Goal: Information Seeking & Learning: Learn about a topic

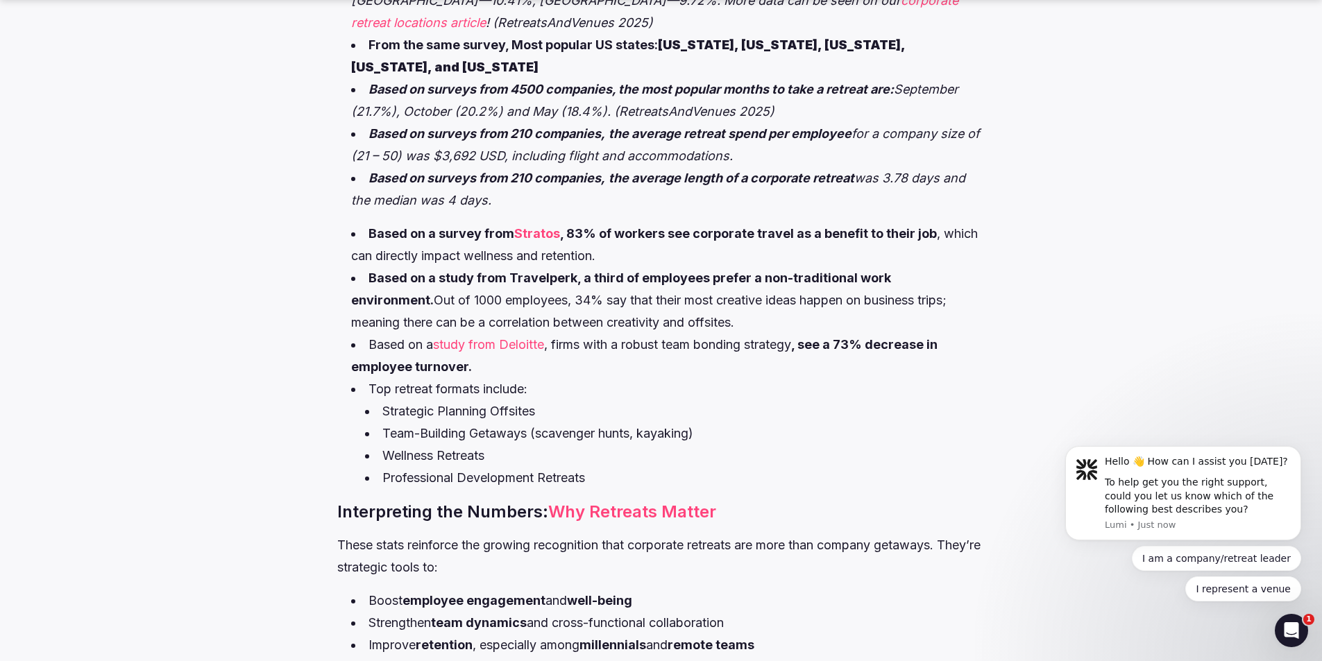
scroll to position [917, 0]
click at [501, 337] on link "study from Deloitte" at bounding box center [488, 344] width 111 height 15
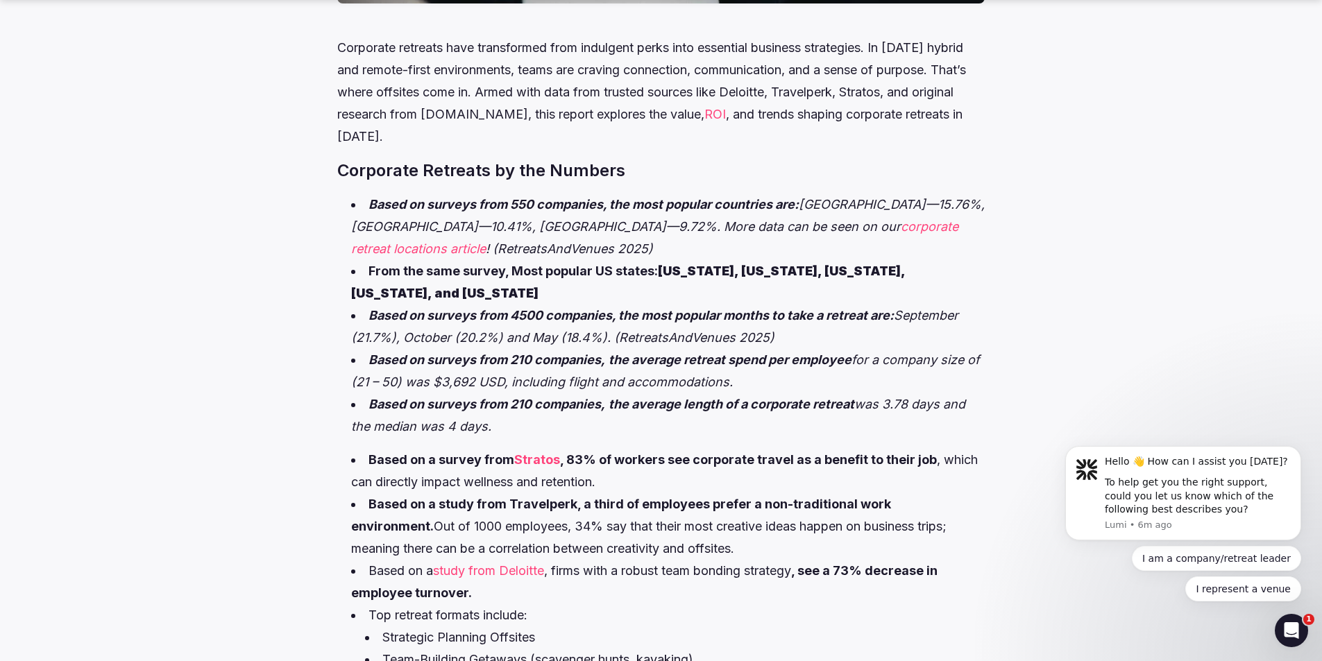
scroll to position [707, 0]
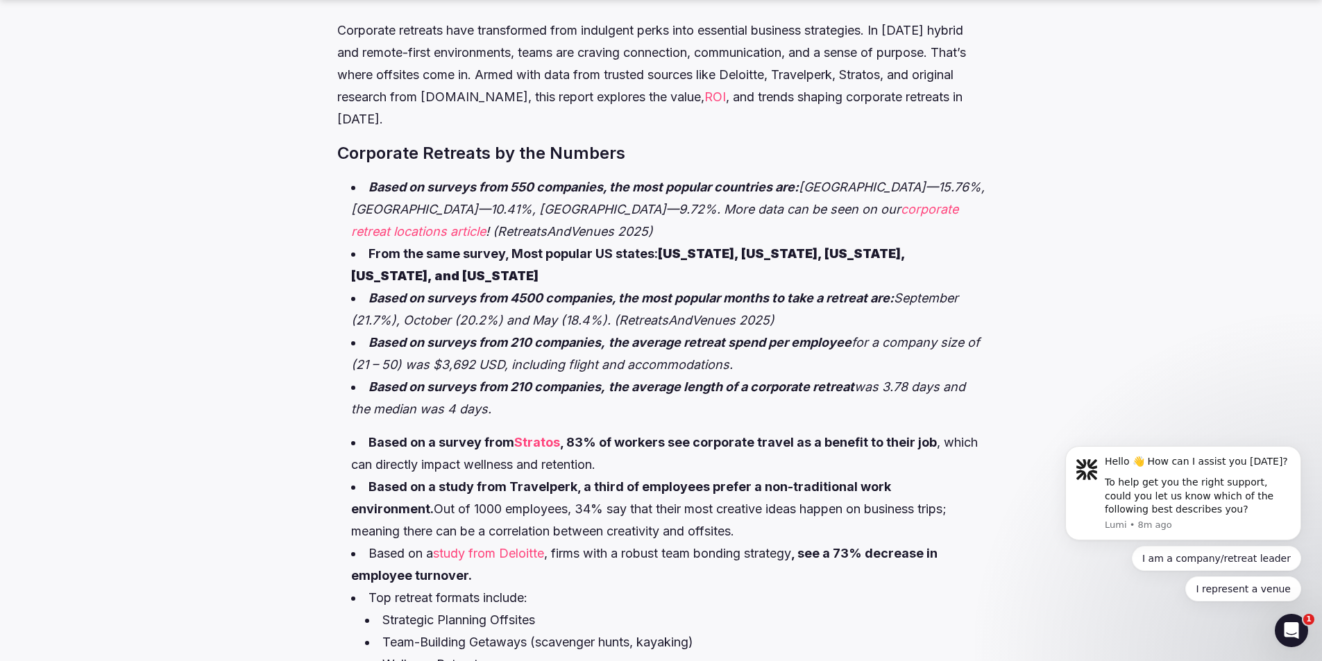
drag, startPoint x: 790, startPoint y: 297, endPoint x: 371, endPoint y: 270, distance: 420.7
click at [371, 287] on li "Based on surveys from 4500 companies, the most popular months to take a retreat…" at bounding box center [668, 309] width 634 height 44
copy li "Based on surveys from 4500 companies, the most popular months to take a retreat…"
drag, startPoint x: 531, startPoint y: 393, endPoint x: 498, endPoint y: 387, distance: 34.0
click at [498, 387] on li "Based on surveys from 210 companies, the average length of a corporate retreat …" at bounding box center [668, 398] width 634 height 44
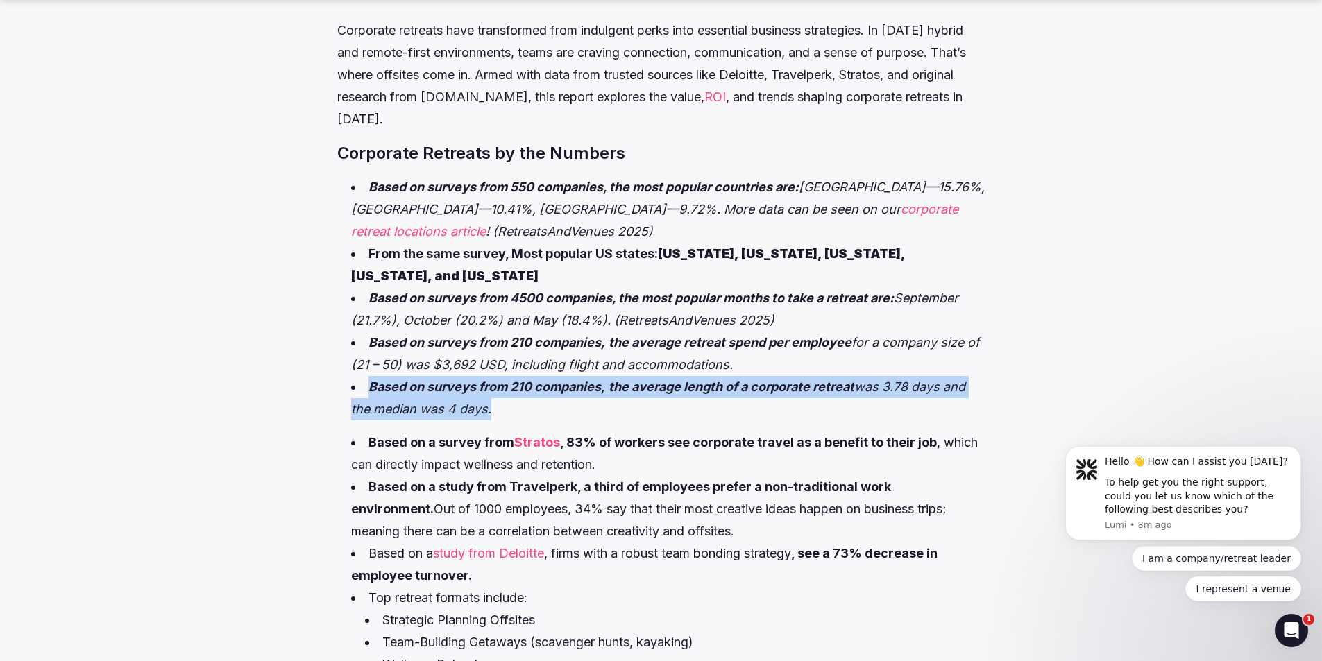
drag, startPoint x: 498, startPoint y: 387, endPoint x: 364, endPoint y: 365, distance: 135.7
click at [364, 376] on li "Based on surveys from 210 companies, the average length of a corporate retreat …" at bounding box center [668, 398] width 634 height 44
copy div "Based on surveys from 210 companies, the average length of a corporate retreat …"
click at [492, 381] on li "Based on surveys from 210 companies, the average length of a corporate retreat …" at bounding box center [668, 398] width 634 height 44
drag, startPoint x: 490, startPoint y: 389, endPoint x: 371, endPoint y: 362, distance: 121.7
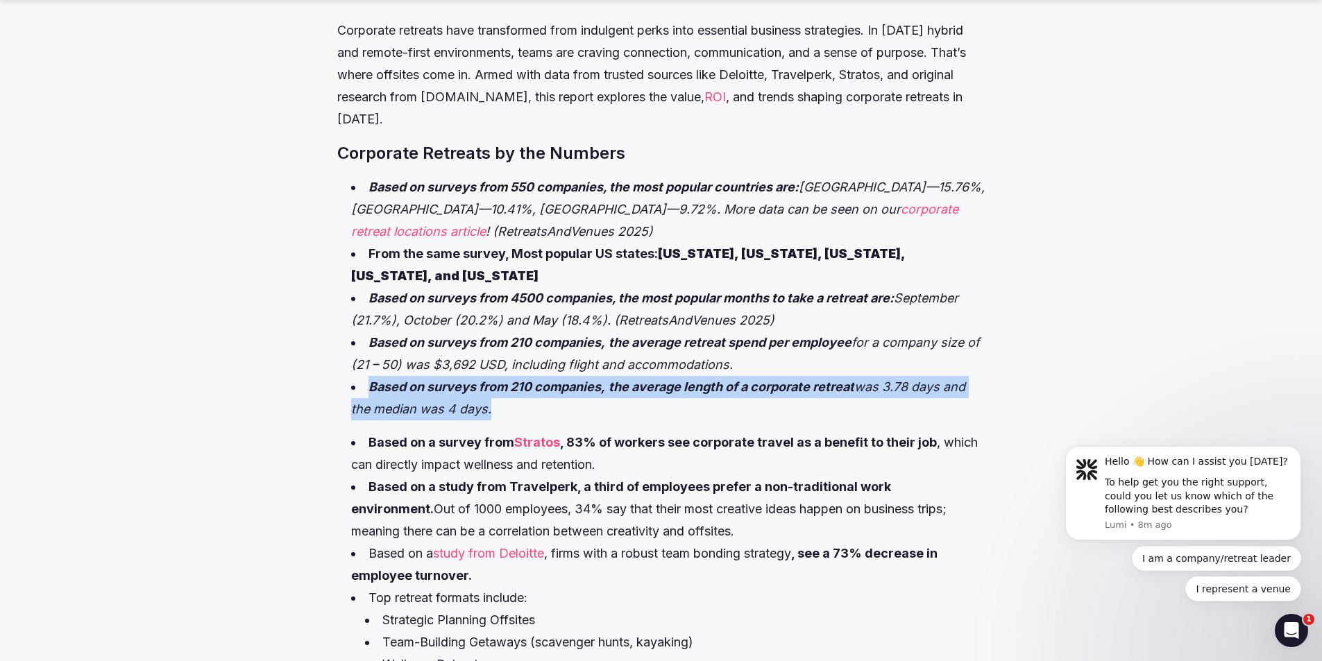
click at [371, 376] on li "Based on surveys from 210 companies, the average length of a corporate retreat …" at bounding box center [668, 398] width 634 height 44
copy li "Based on surveys from 210 companies, the average length of a corporate retreat …"
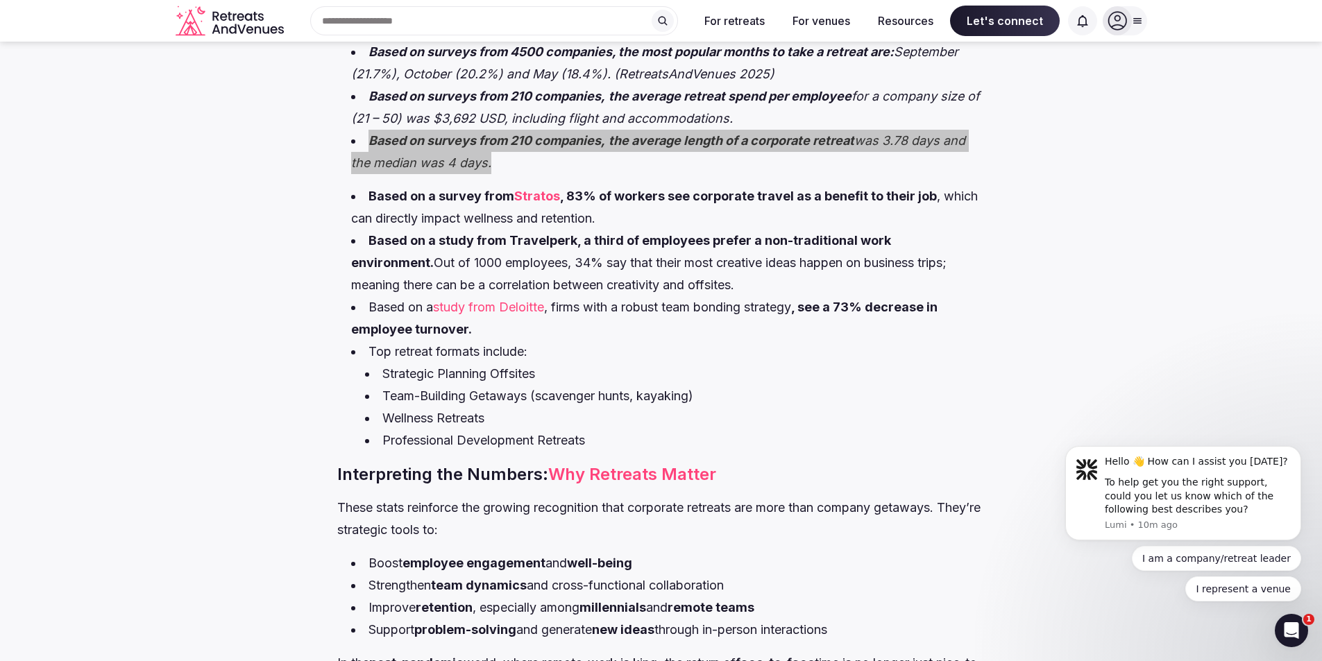
scroll to position [952, 0]
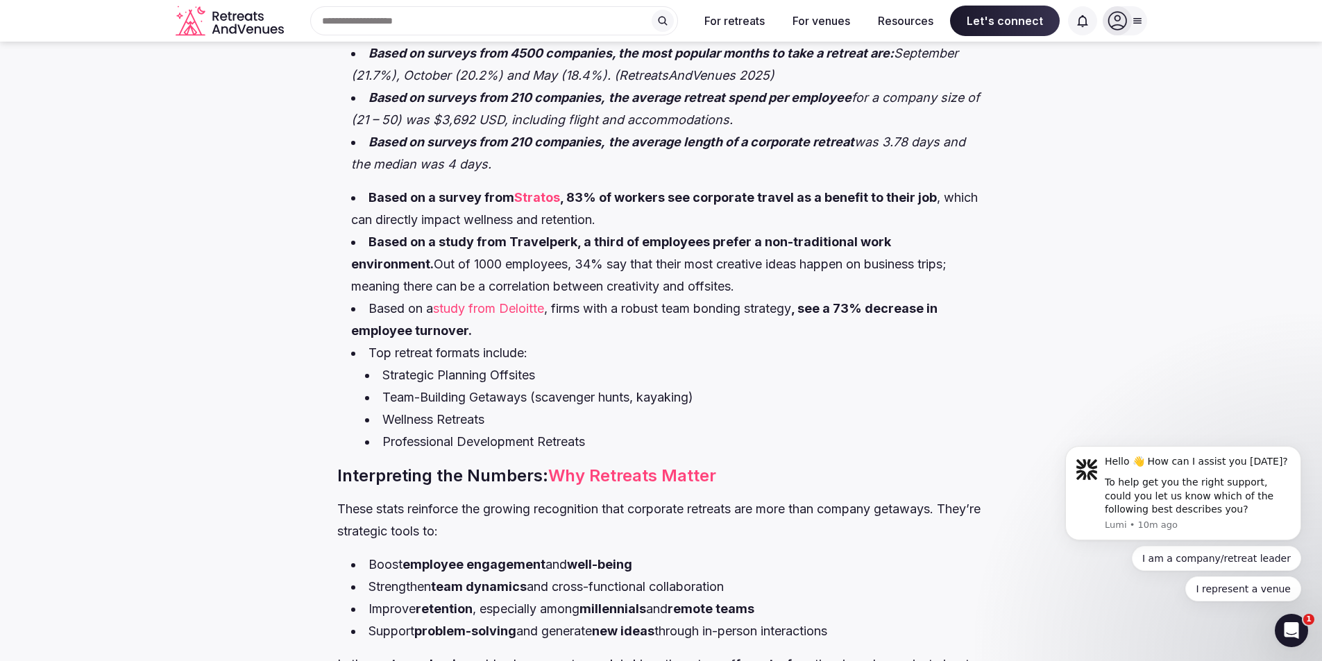
click at [643, 364] on li "Strategic Planning Offsites" at bounding box center [675, 375] width 620 height 22
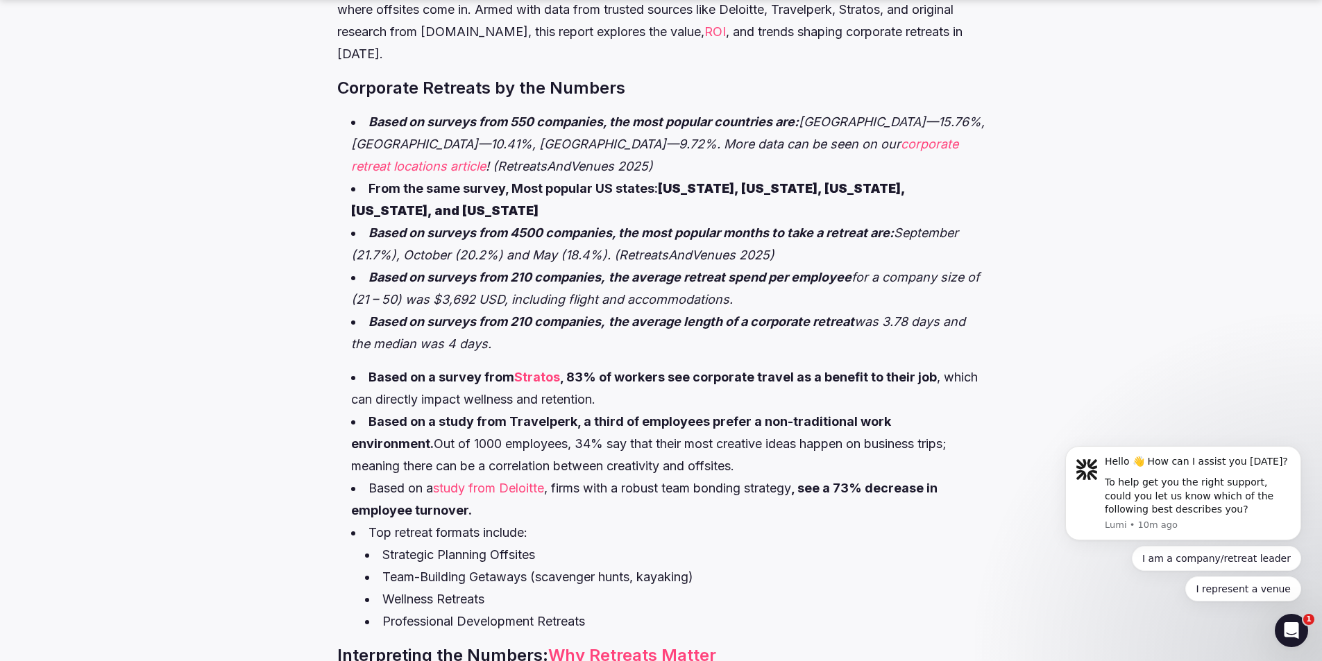
scroll to position [864, 0]
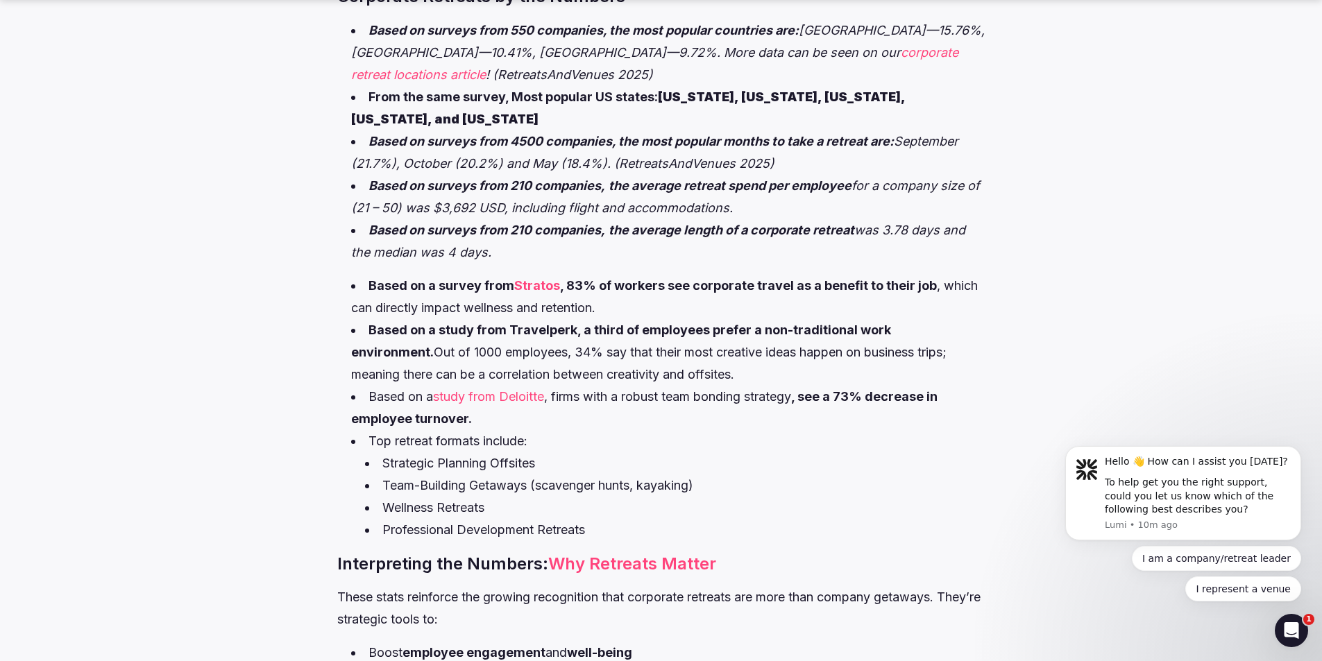
click at [480, 389] on link "study from Deloitte" at bounding box center [488, 396] width 111 height 15
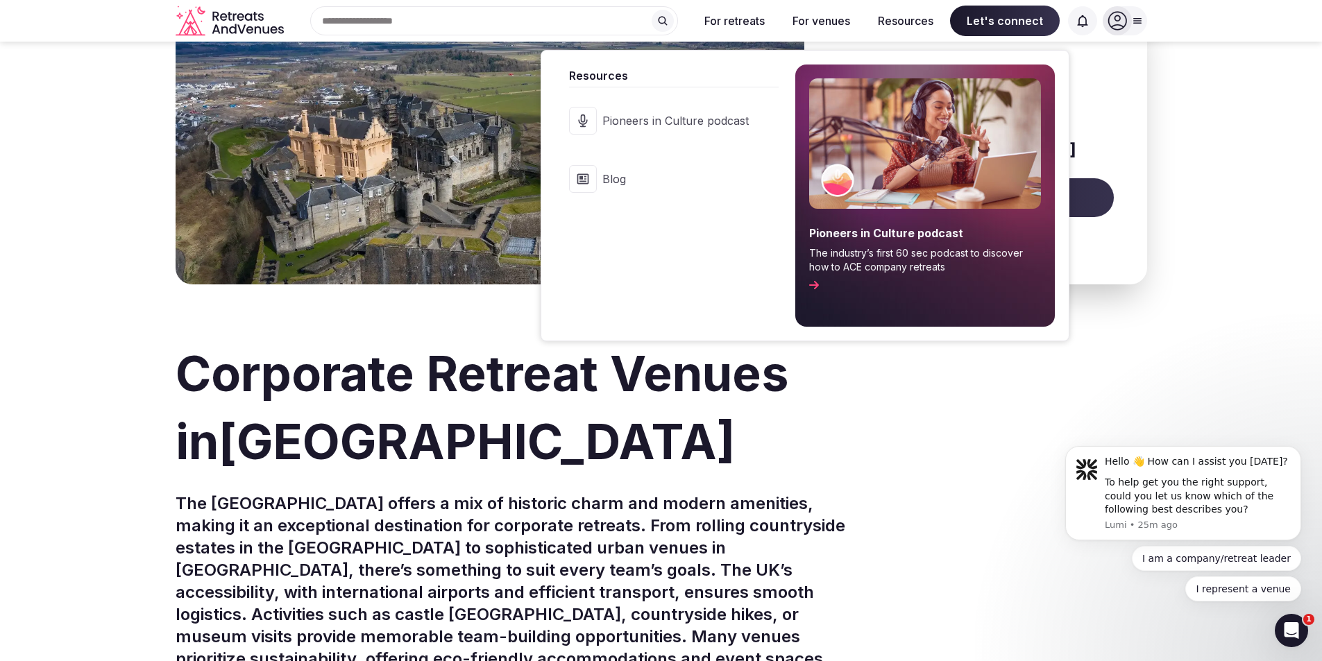
click at [612, 181] on span "Blog" at bounding box center [675, 178] width 146 height 15
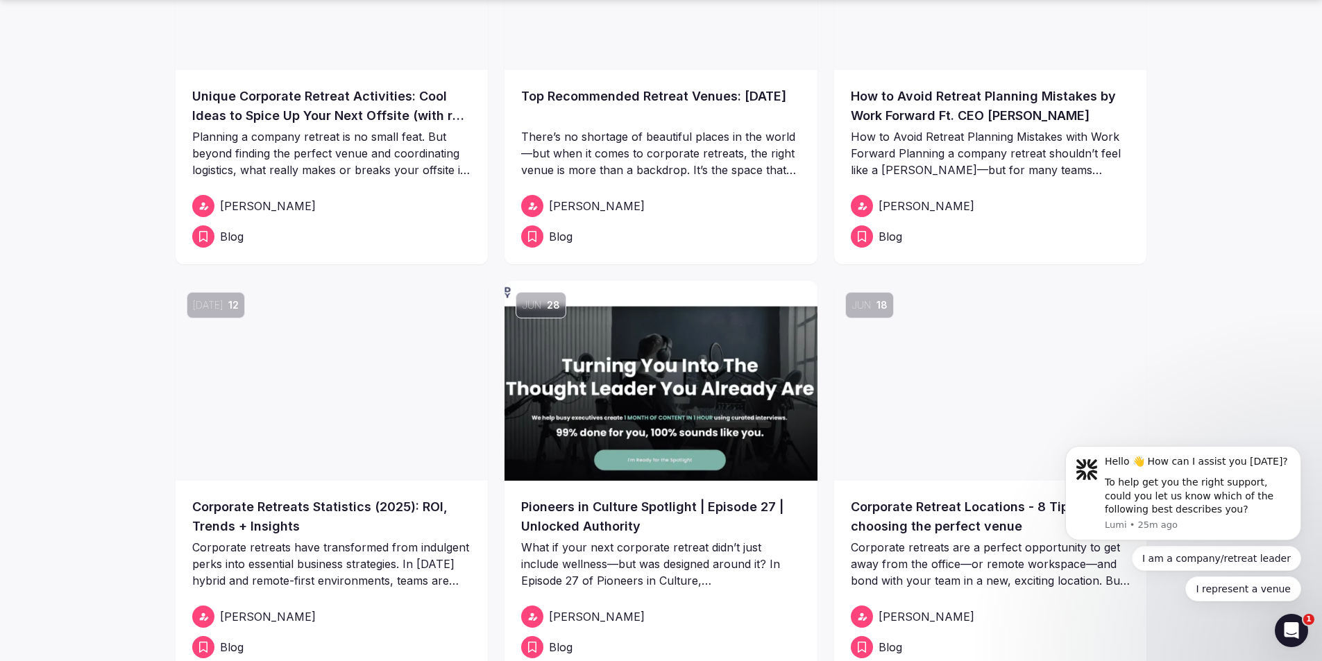
scroll to position [228, 0]
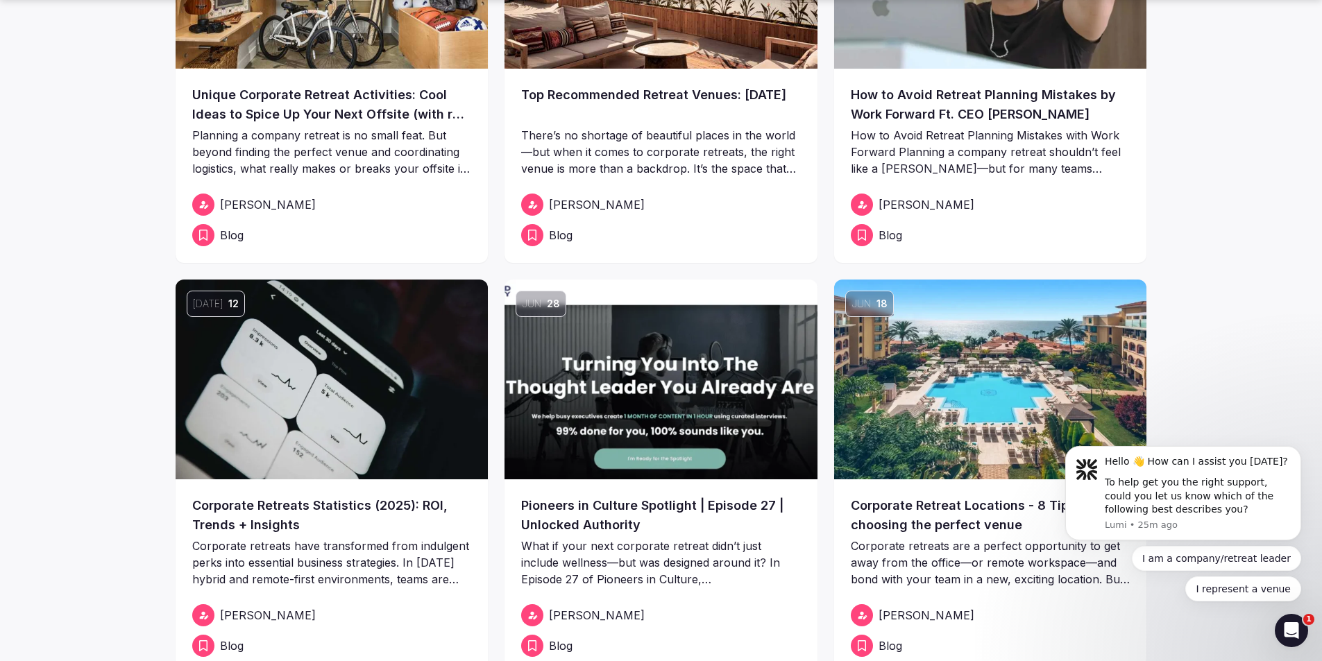
click at [314, 516] on link "Corporate Retreats Statistics (2025): ROI, Trends + Insights" at bounding box center [332, 515] width 280 height 39
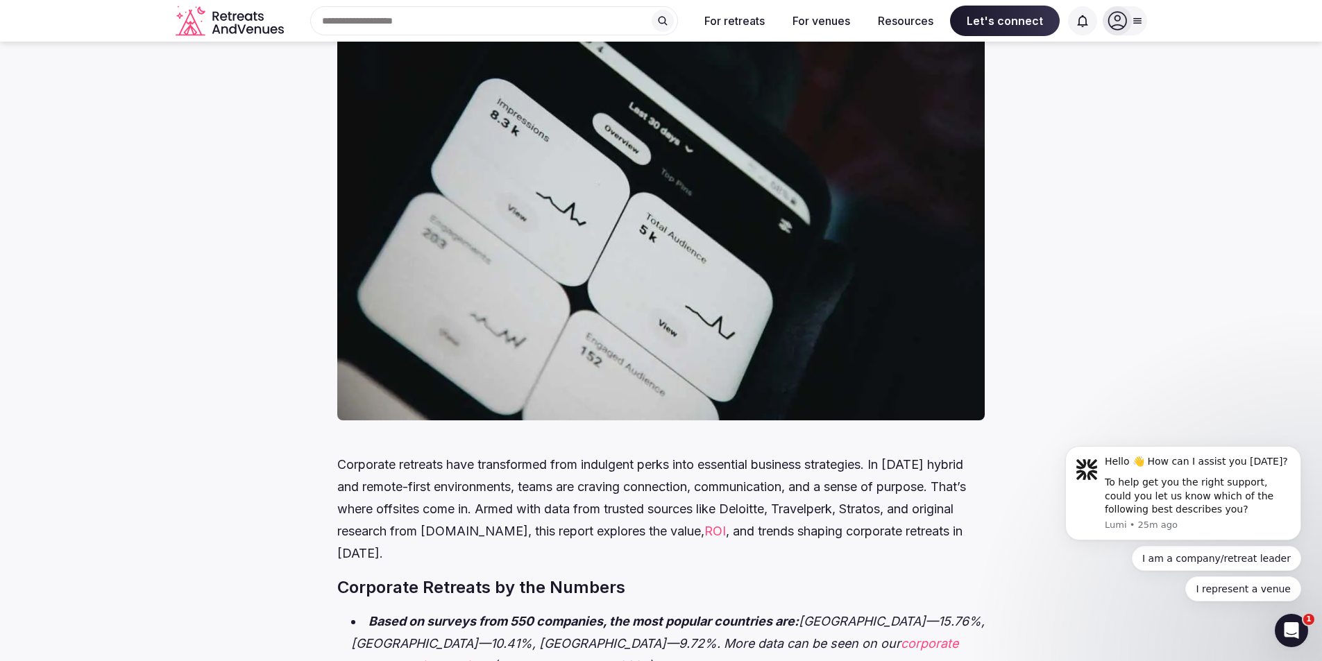
scroll to position [226, 0]
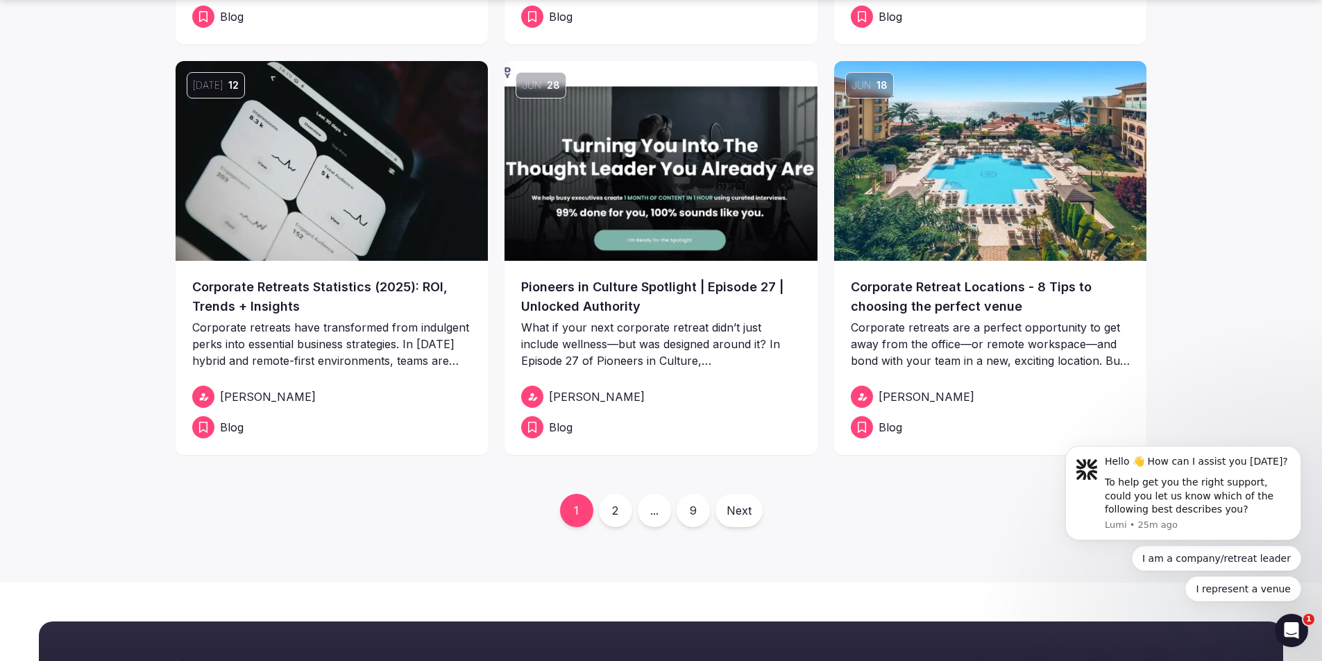
scroll to position [453, 0]
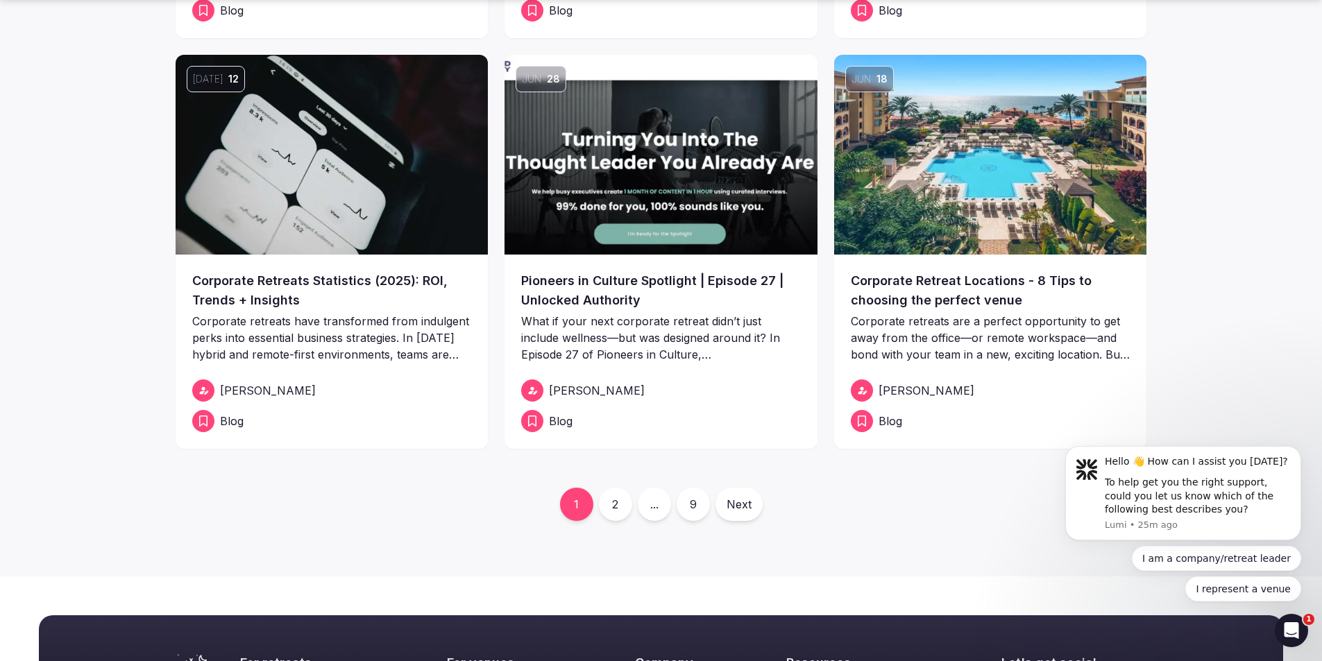
click at [754, 500] on link "Next" at bounding box center [738, 504] width 47 height 33
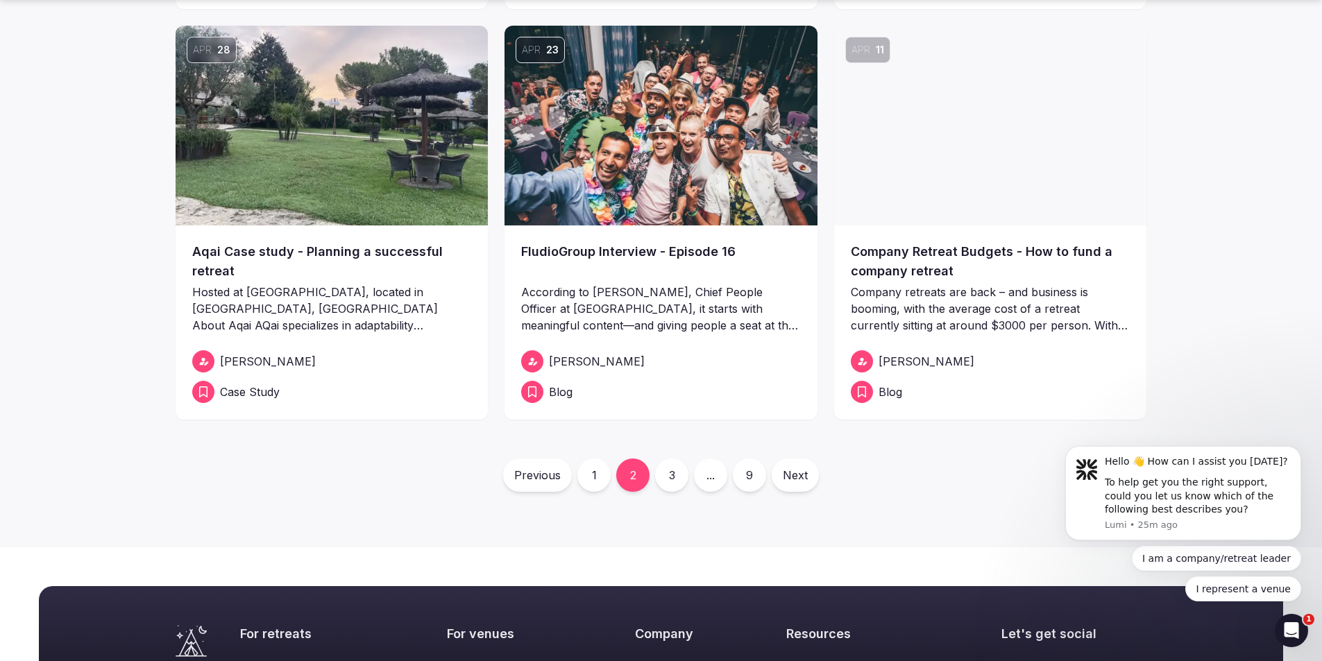
scroll to position [483, 0]
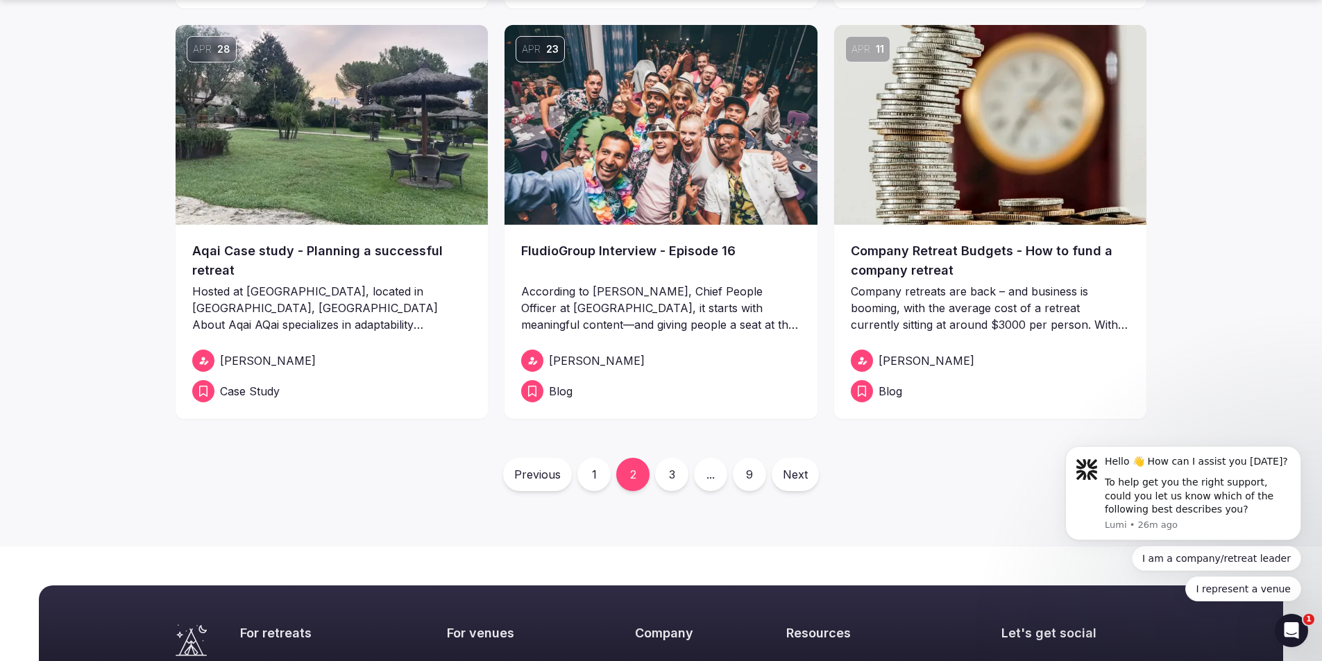
click at [591, 482] on link "1" at bounding box center [593, 474] width 33 height 33
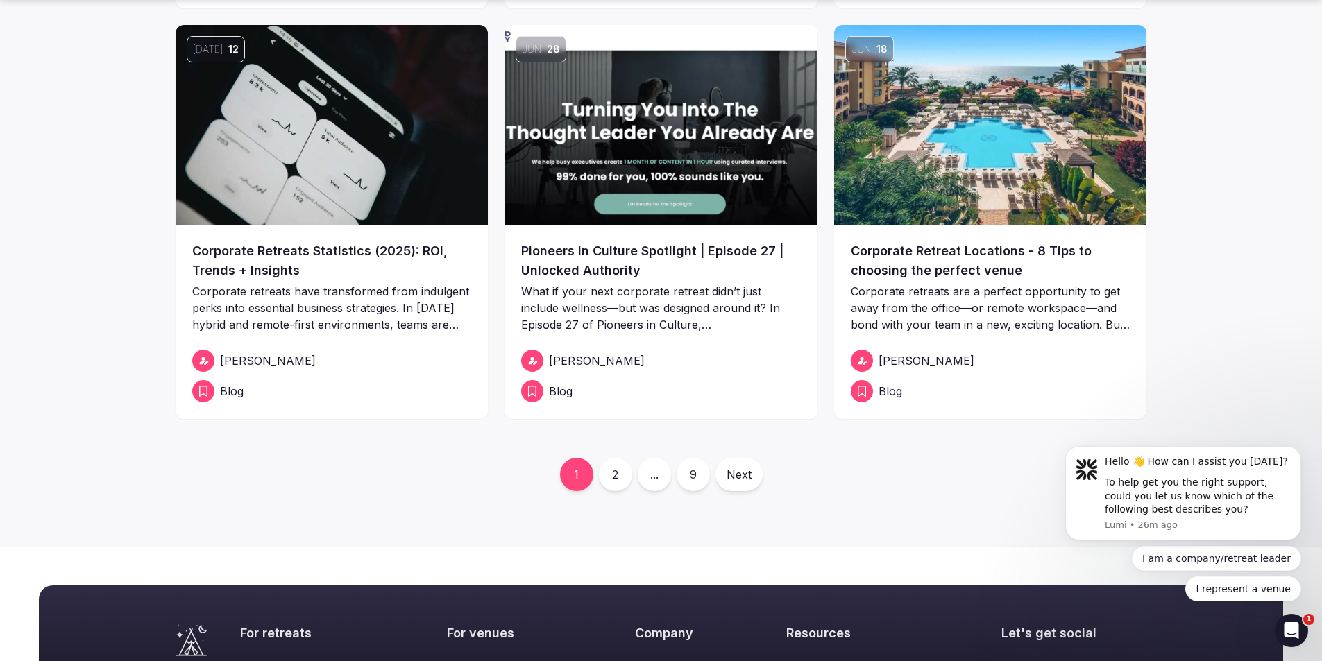
click at [228, 260] on link "Corporate Retreats Statistics (2025): ROI, Trends + Insights" at bounding box center [332, 260] width 280 height 39
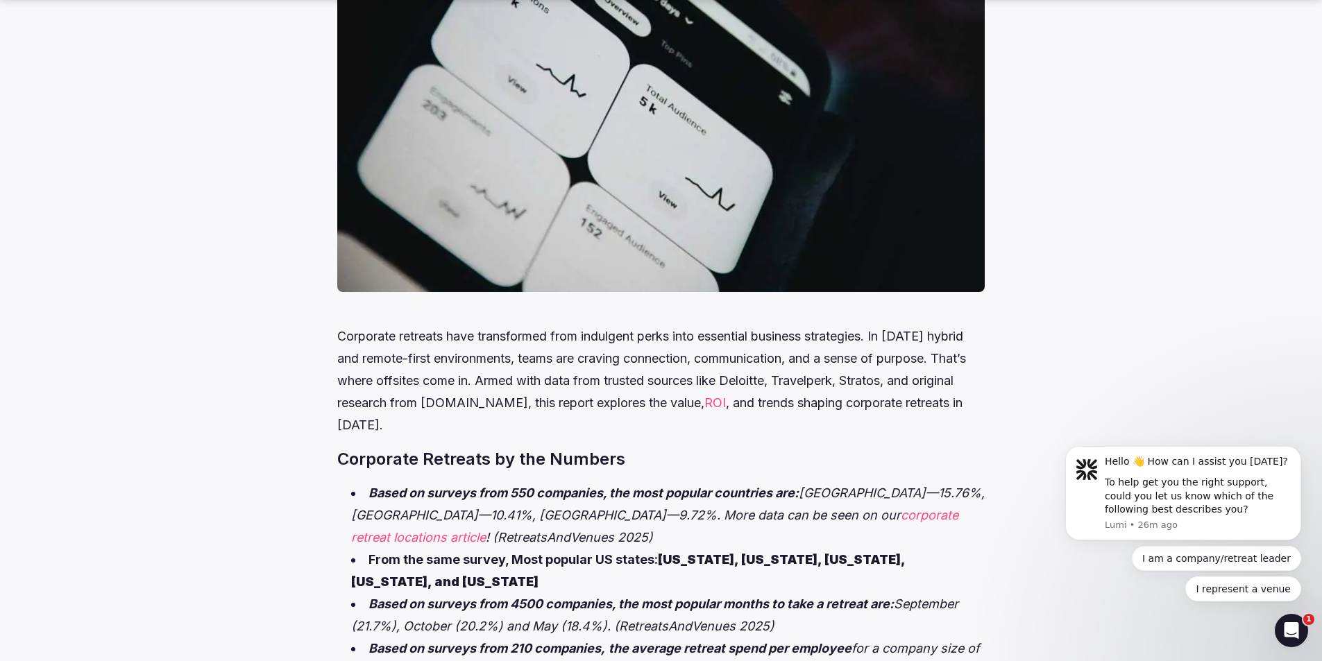
scroll to position [675, 0]
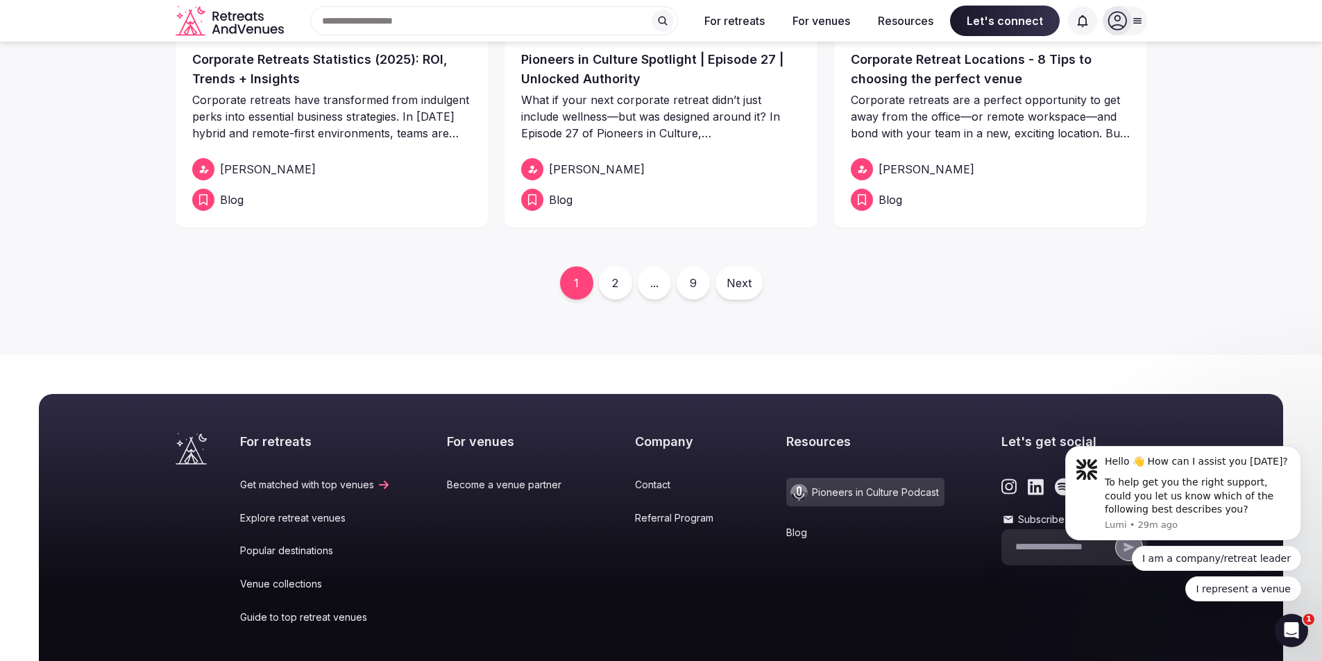
scroll to position [483, 0]
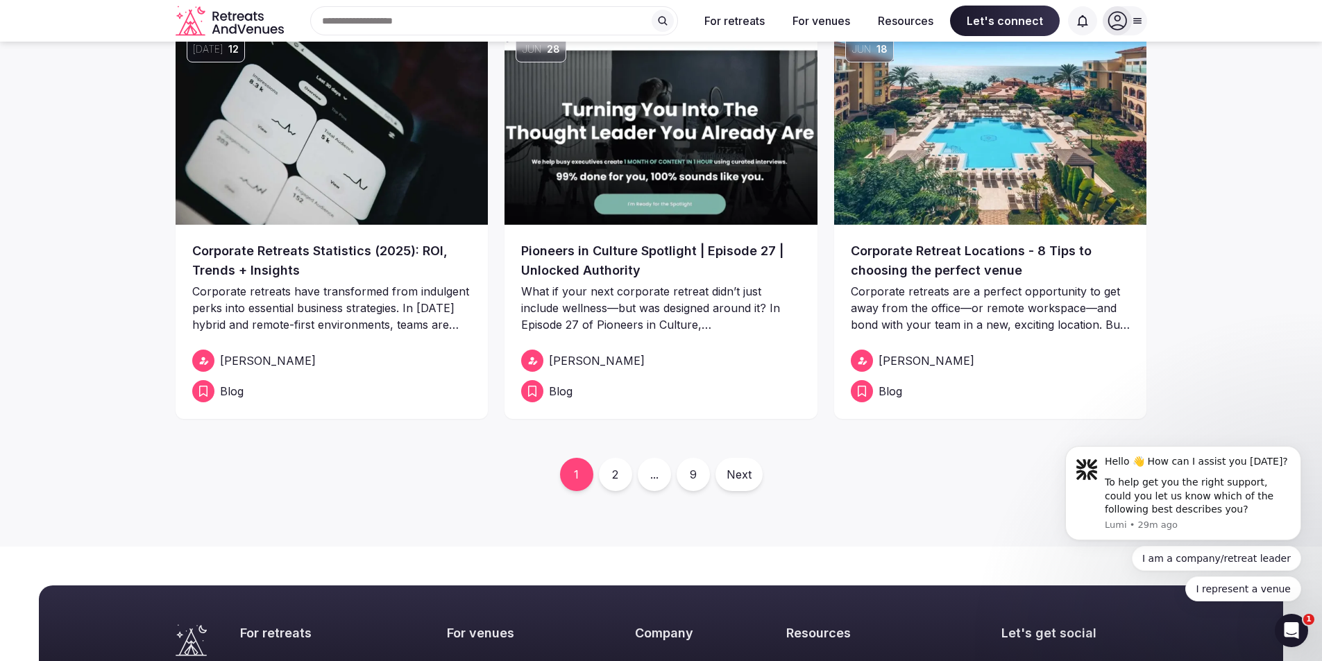
click at [622, 481] on link "2" at bounding box center [615, 474] width 33 height 33
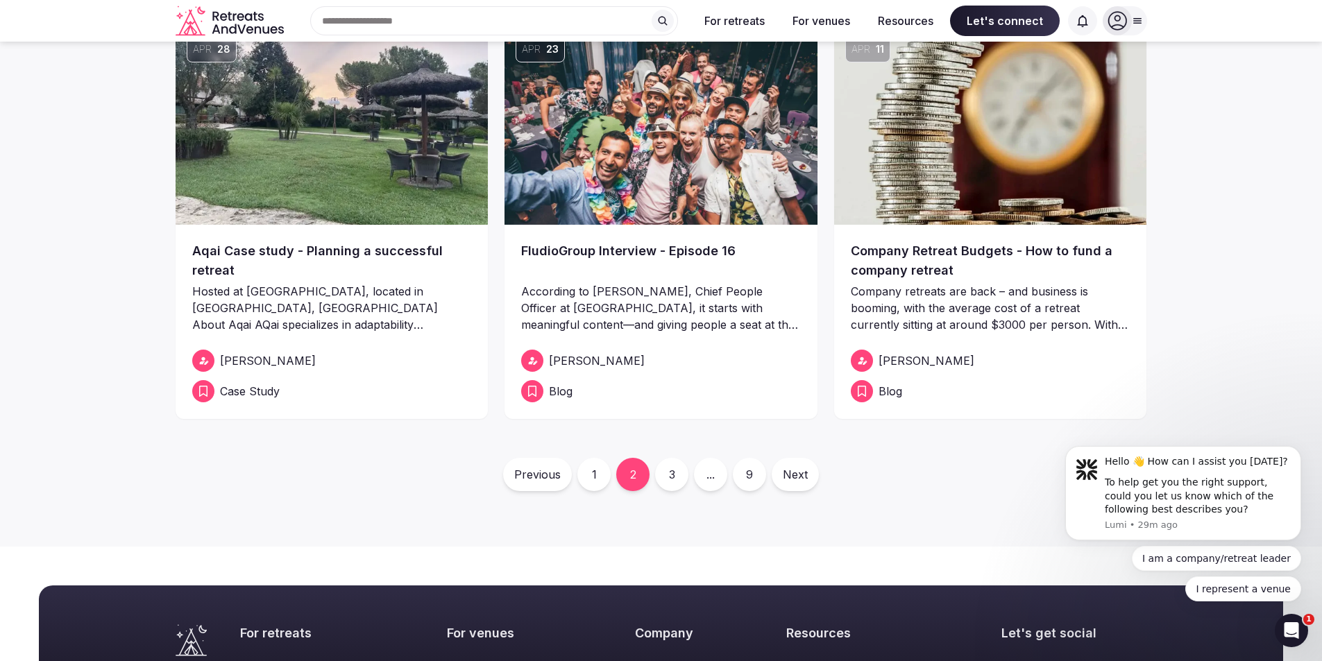
click at [668, 482] on link "3" at bounding box center [671, 474] width 33 height 33
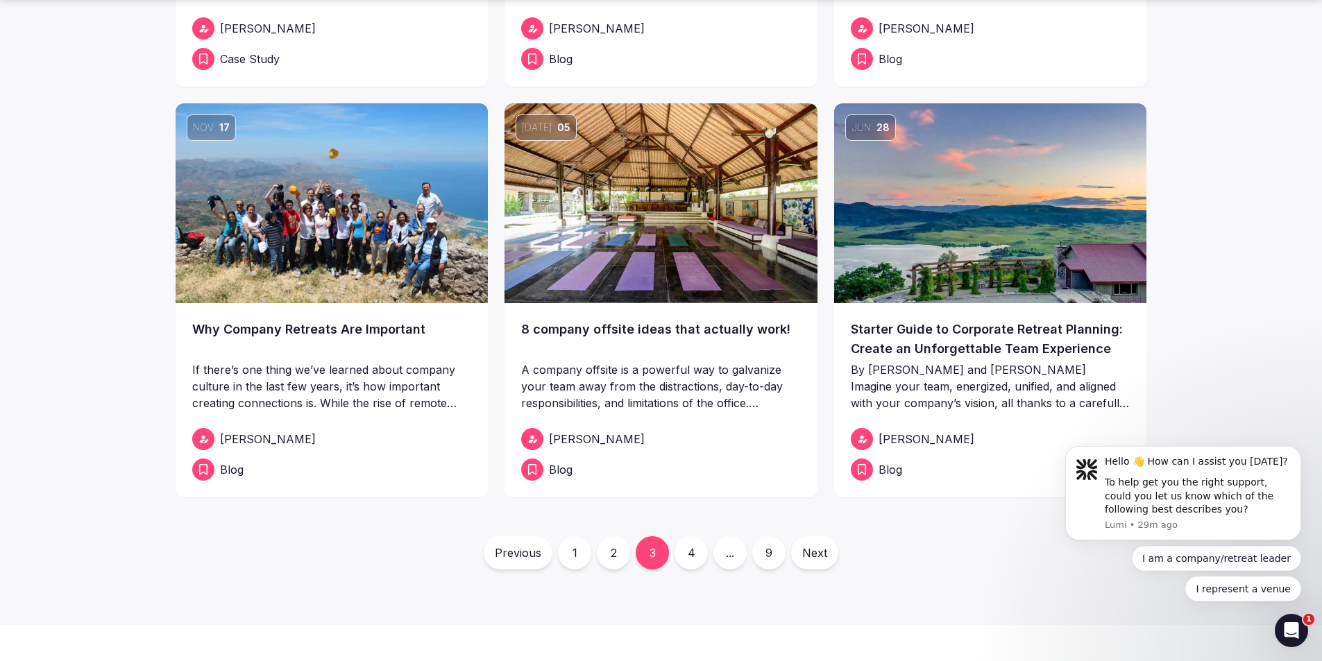
scroll to position [409, 0]
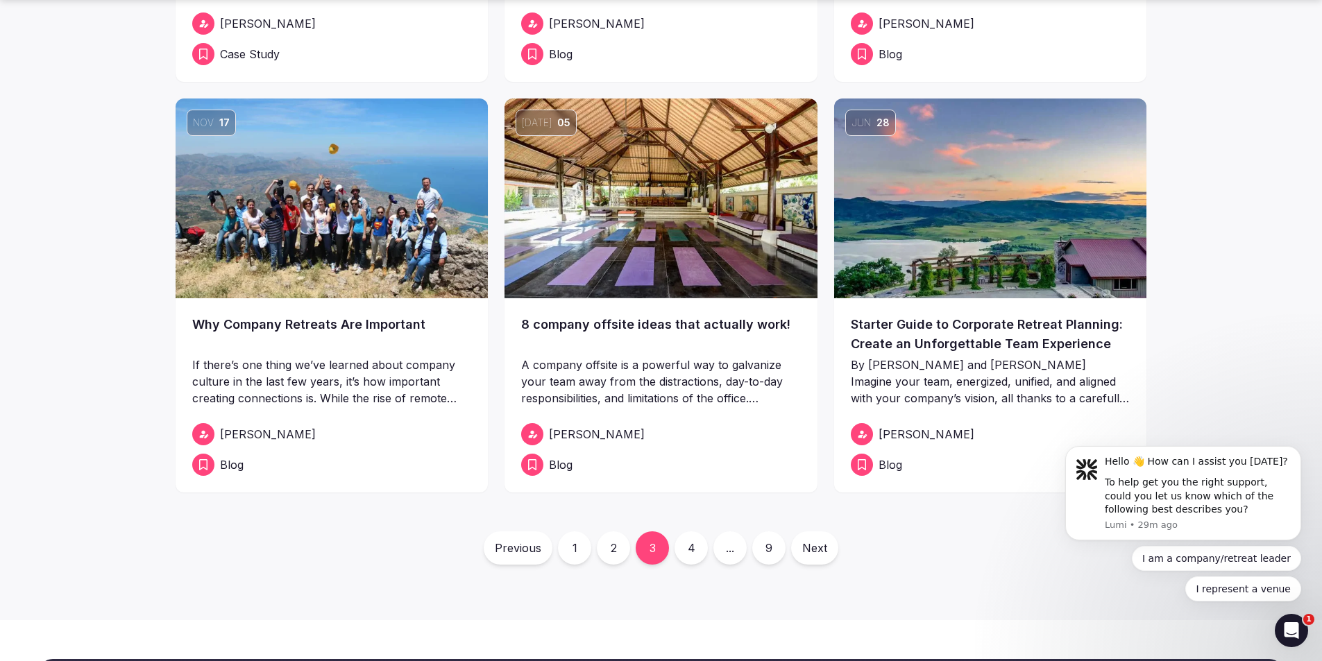
click at [912, 342] on link "Starter Guide to Corporate Retreat Planning: Create an Unforgettable Team Exper…" at bounding box center [991, 334] width 280 height 39
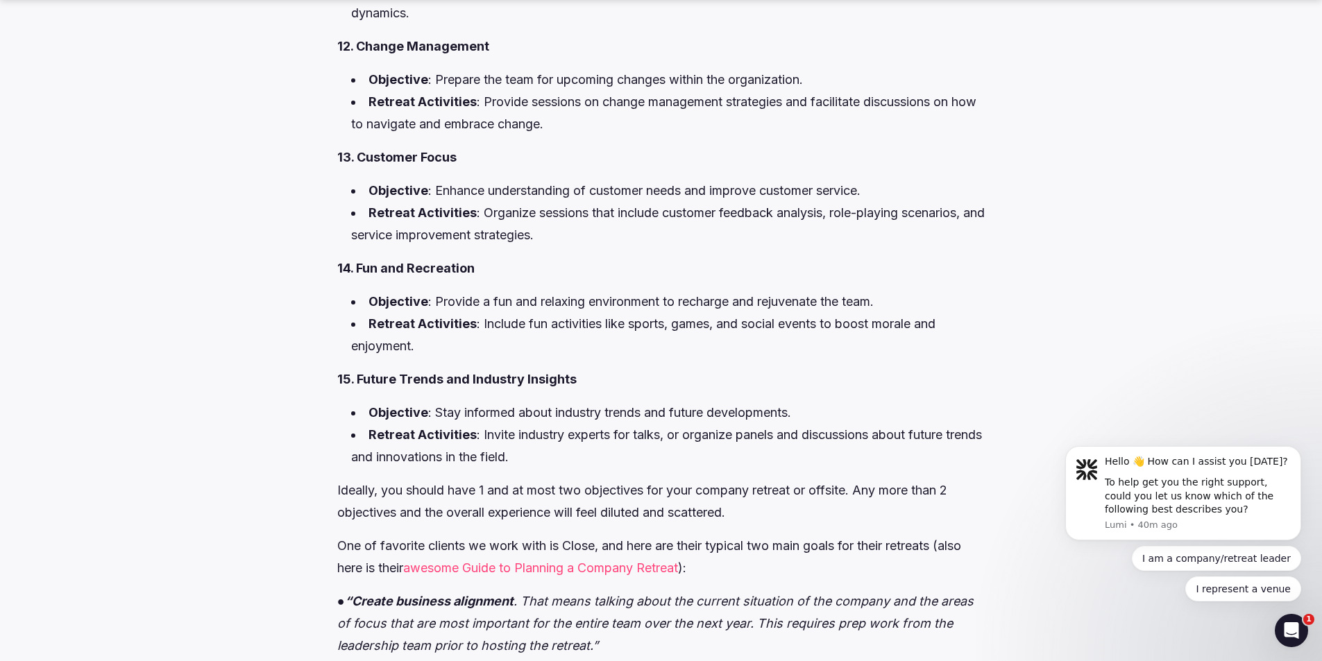
scroll to position [3914, 0]
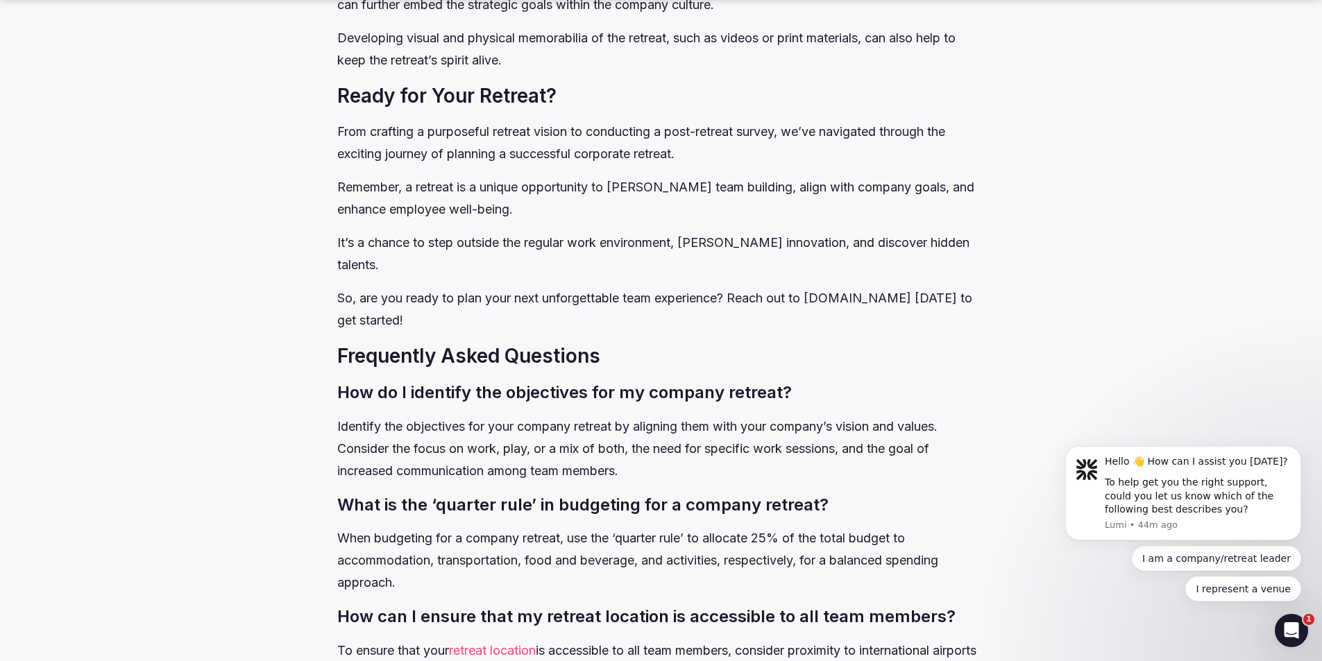
scroll to position [13004, 0]
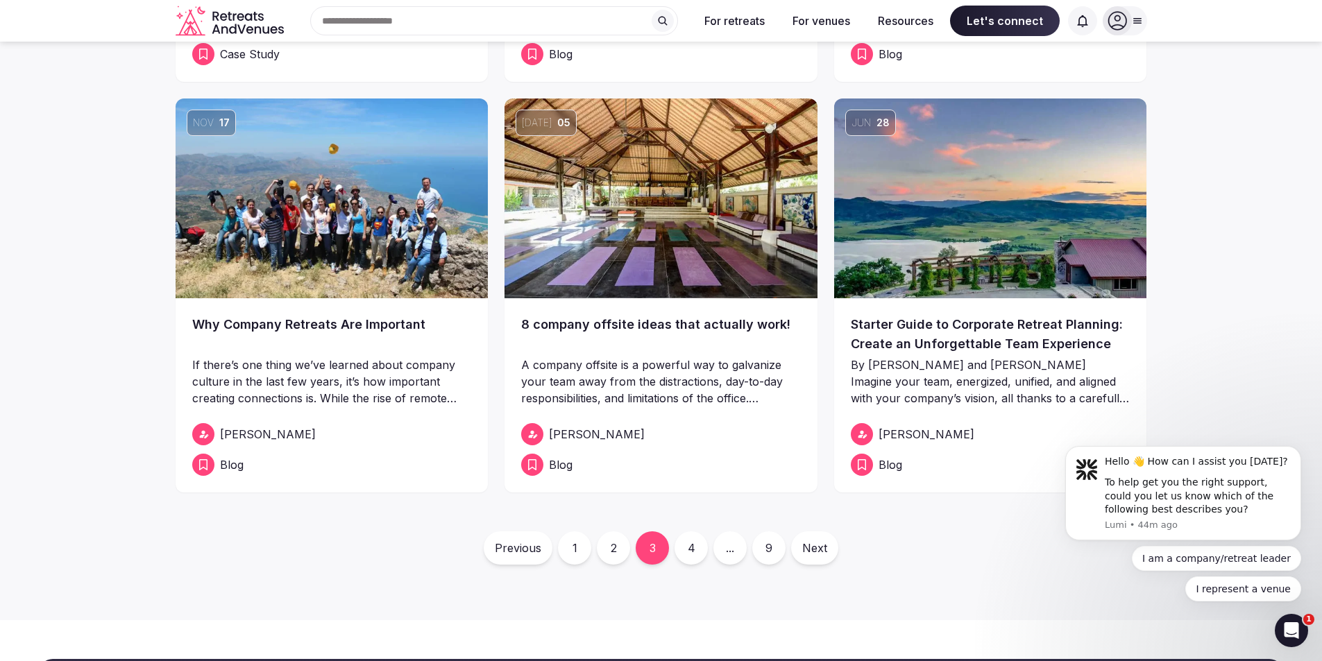
click at [817, 536] on link "Next" at bounding box center [814, 548] width 47 height 33
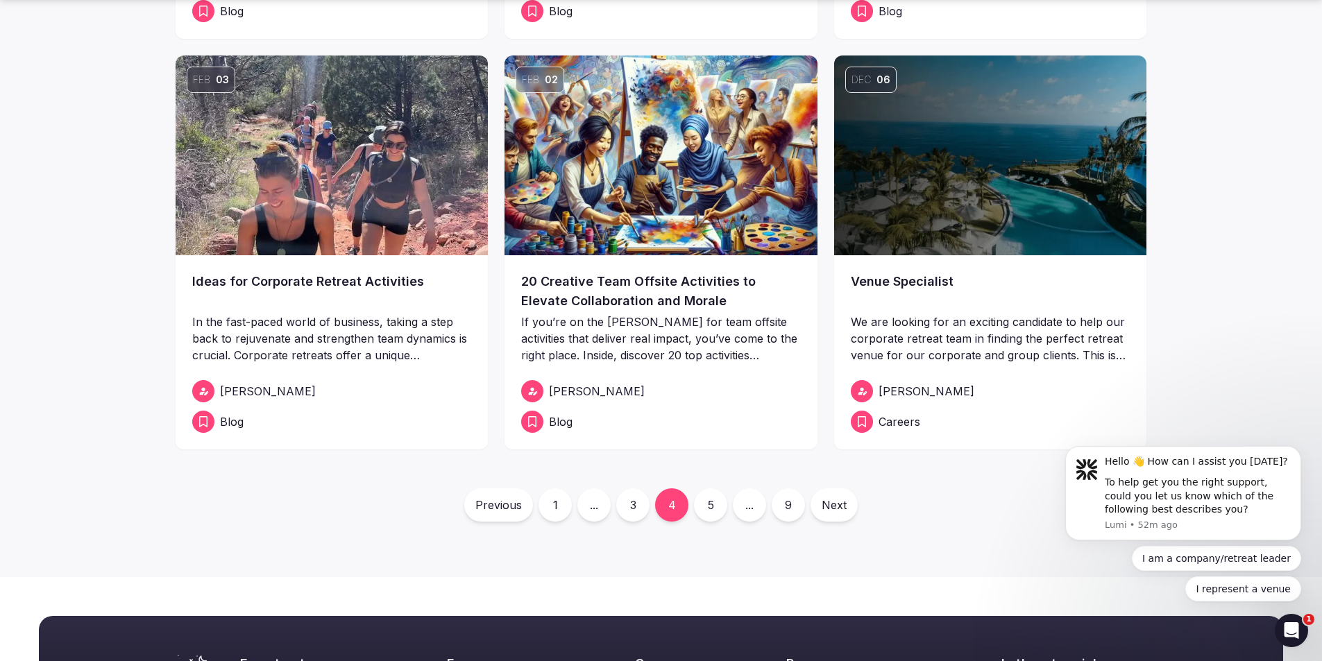
scroll to position [461, 0]
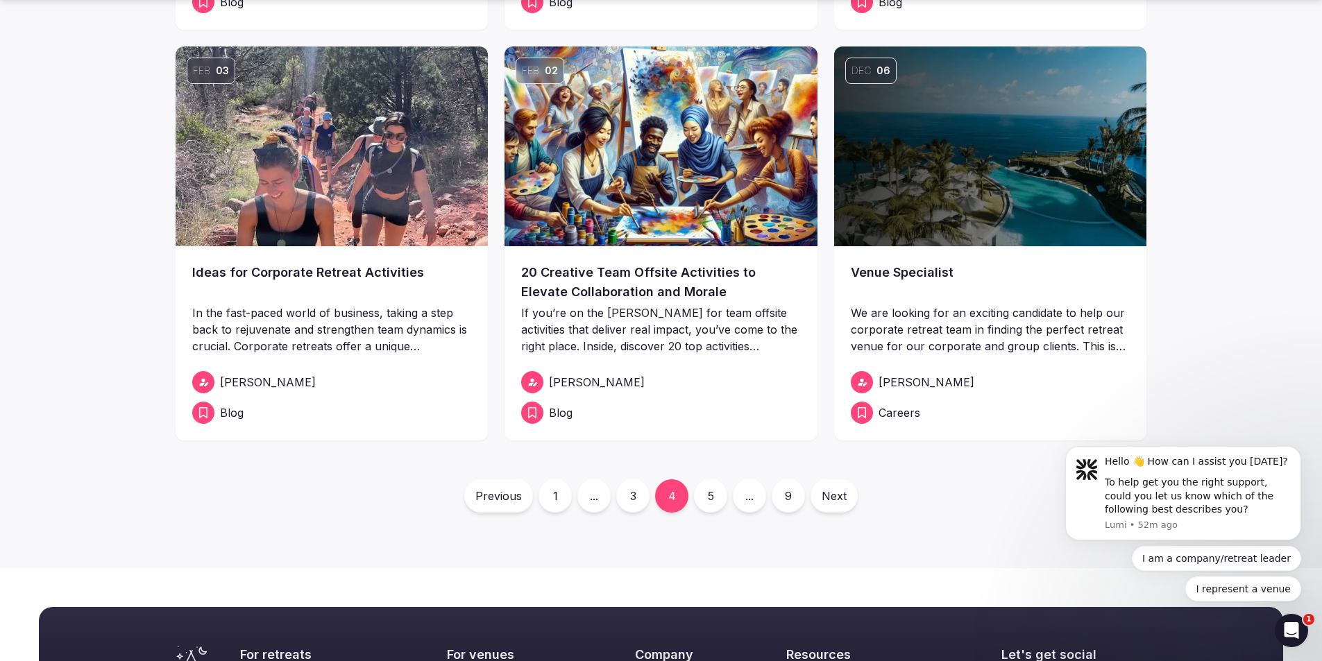
click at [833, 491] on link "Next" at bounding box center [834, 496] width 47 height 33
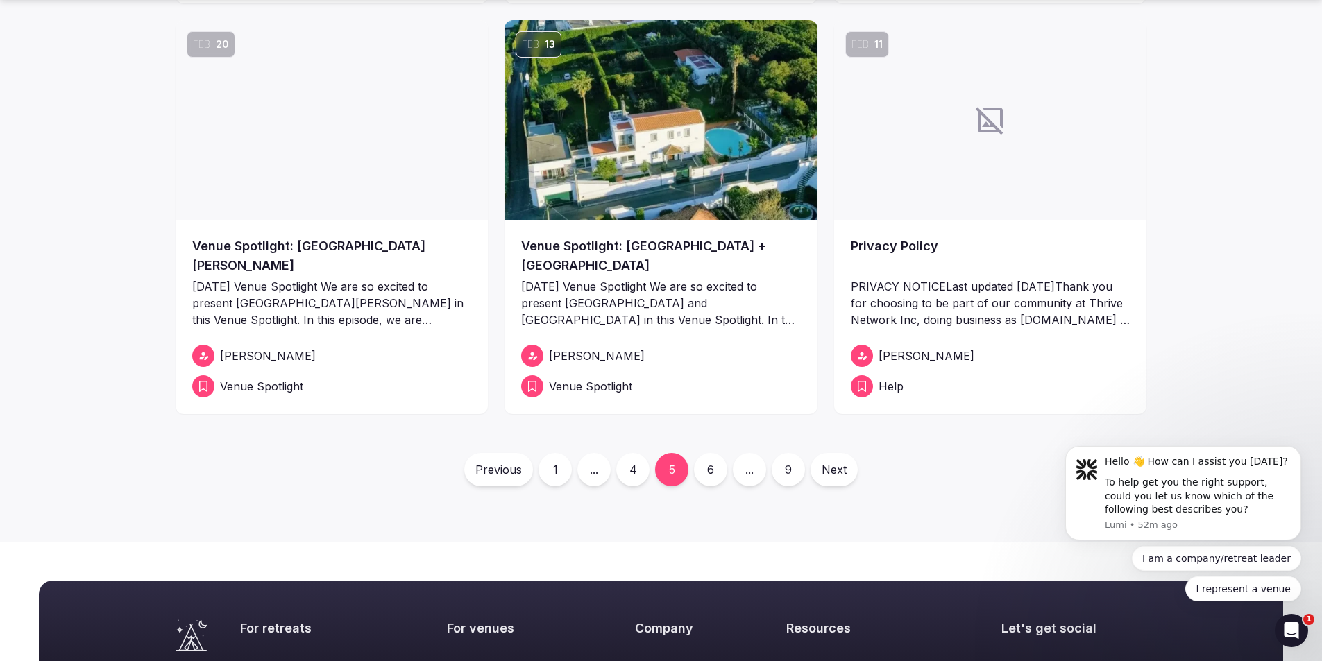
scroll to position [489, 0]
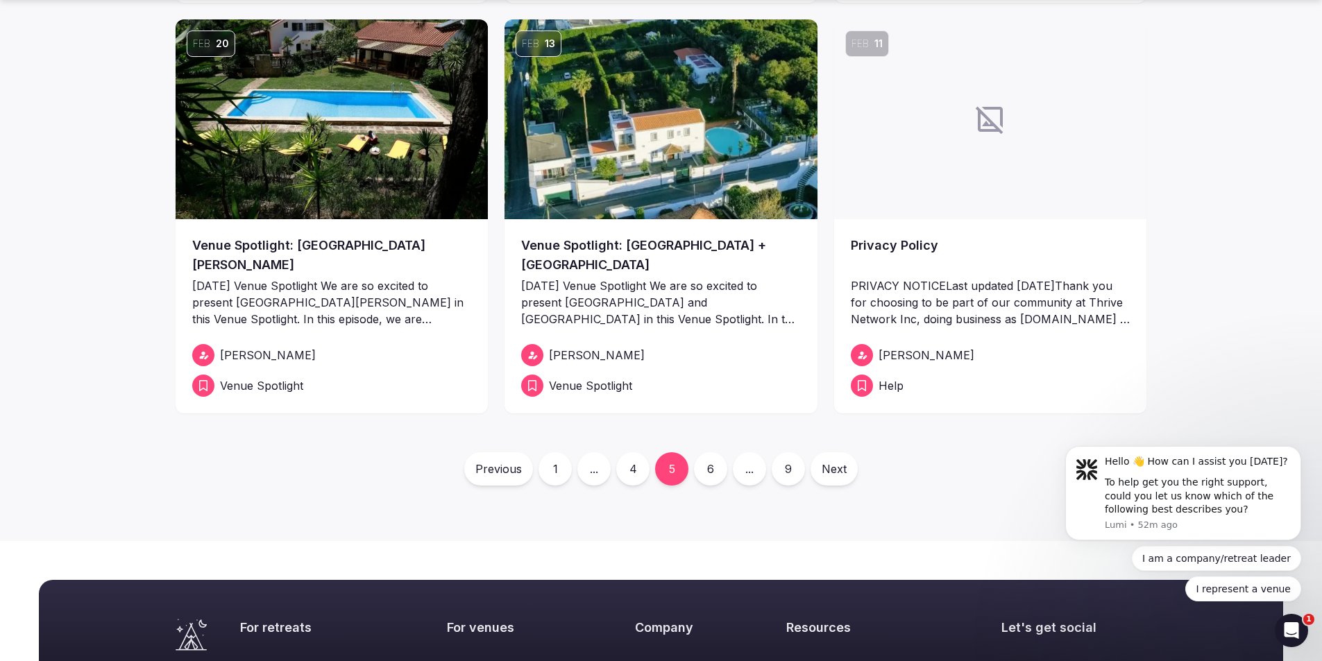
click at [838, 466] on link "Next" at bounding box center [834, 468] width 47 height 33
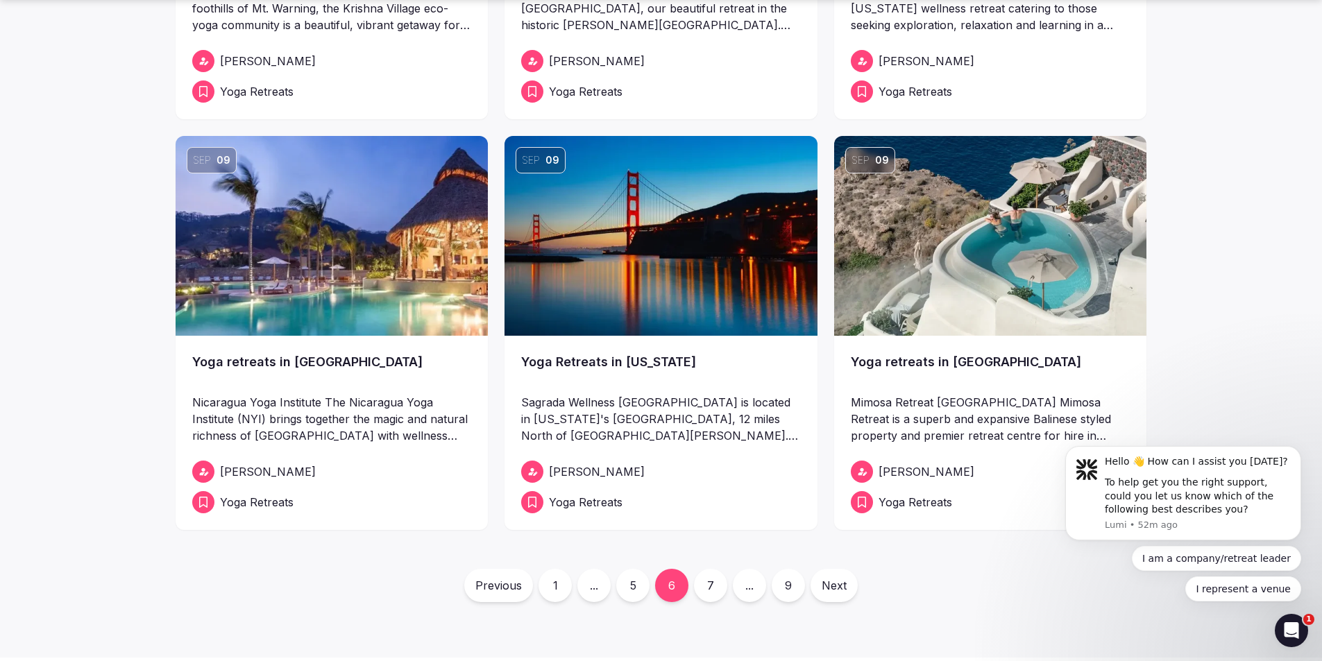
scroll to position [378, 0]
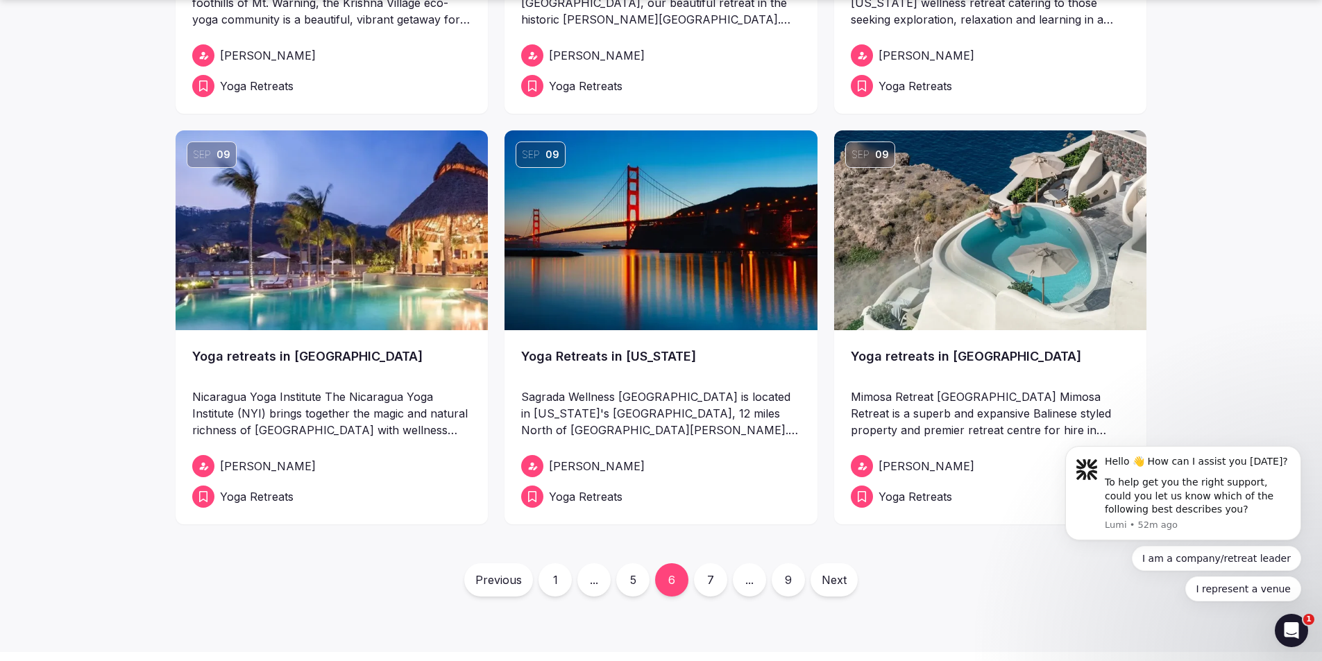
click at [820, 572] on link "Next" at bounding box center [834, 579] width 47 height 33
